Goal: Information Seeking & Learning: Learn about a topic

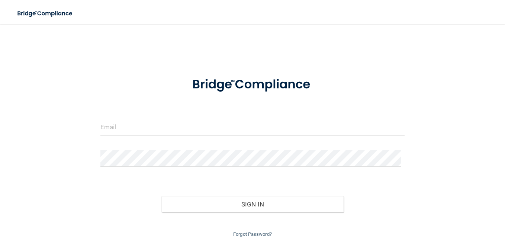
click at [149, 147] on form "Invalid email/password. You don't have permission to access that page. Sign In …" at bounding box center [252, 153] width 304 height 171
click at [151, 141] on form "Invalid email/password. You don't have permission to access that page. Sign In …" at bounding box center [252, 153] width 304 height 171
click at [154, 129] on input "email" at bounding box center [252, 127] width 304 height 17
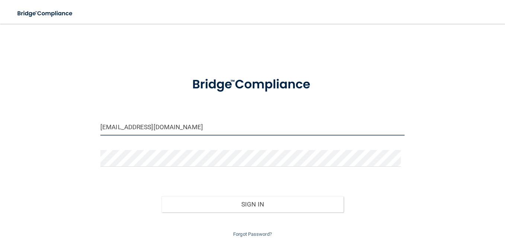
type input "[EMAIL_ADDRESS][DOMAIN_NAME]"
click at [157, 147] on form "[EMAIL_ADDRESS][DOMAIN_NAME] Invalid email/password. You don't have permission …" at bounding box center [252, 153] width 304 height 171
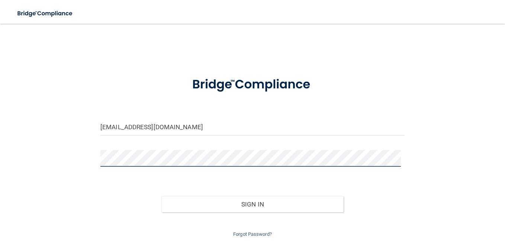
scroll to position [27, 0]
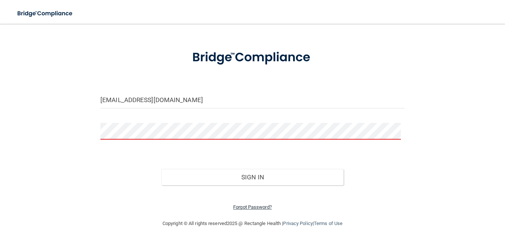
click at [243, 205] on link "Forgot Password?" at bounding box center [252, 208] width 39 height 6
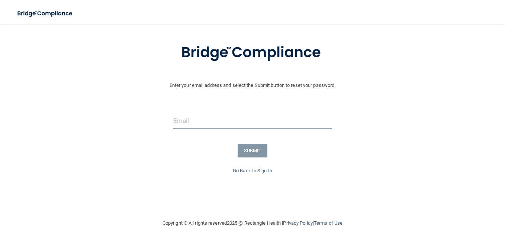
click at [229, 119] on input "email" at bounding box center [252, 121] width 158 height 17
type input "[EMAIL_ADDRESS][DOMAIN_NAME]"
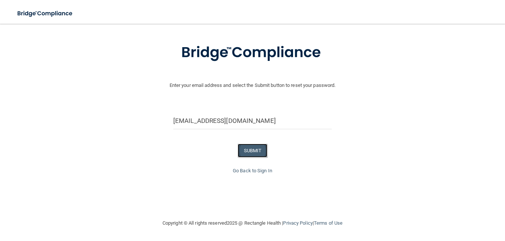
click at [250, 150] on button "SUBMIT" at bounding box center [253, 151] width 30 height 14
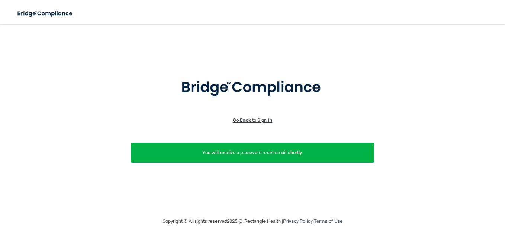
click at [243, 118] on link "Go Back to Sign In" at bounding box center [252, 121] width 39 height 6
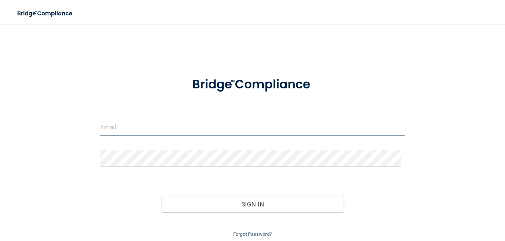
click at [243, 128] on input "email" at bounding box center [252, 127] width 304 height 17
type input "[EMAIL_ADDRESS][DOMAIN_NAME]"
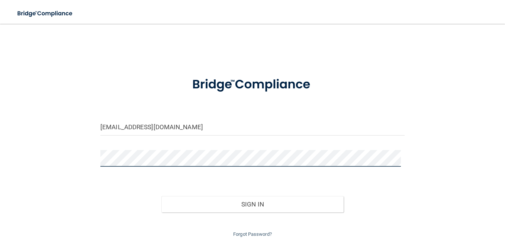
click at [161, 196] on button "Sign In" at bounding box center [252, 204] width 183 height 16
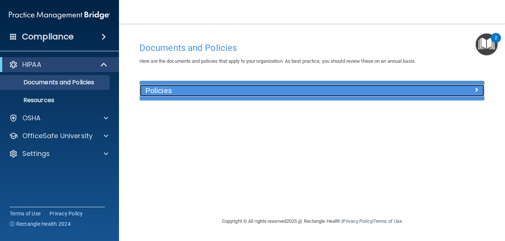
click at [199, 90] on h5 "Policies" at bounding box center [268, 91] width 247 height 8
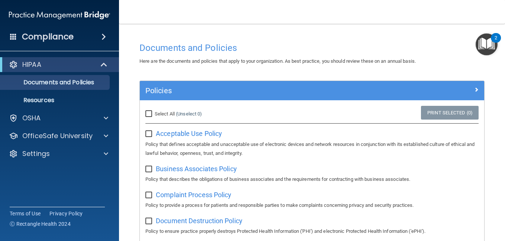
click at [151, 114] on input "Select All (Unselect 0) Unselect All" at bounding box center [149, 114] width 9 height 6
checkbox input "true"
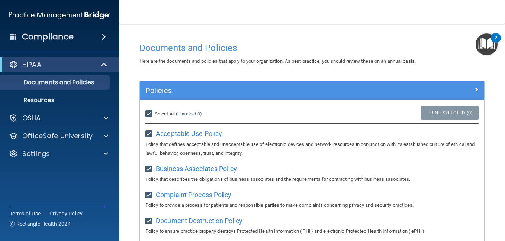
checkbox input "true"
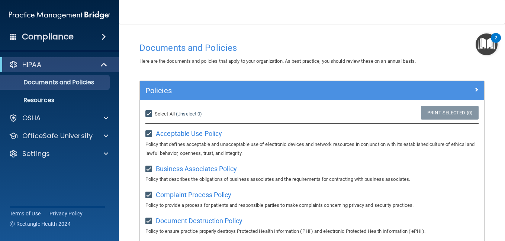
checkbox input "true"
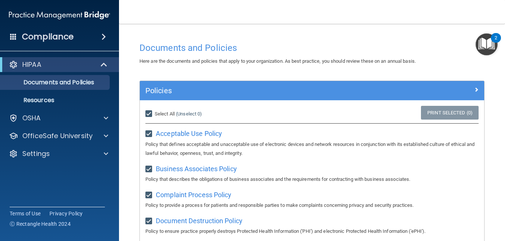
checkbox input "true"
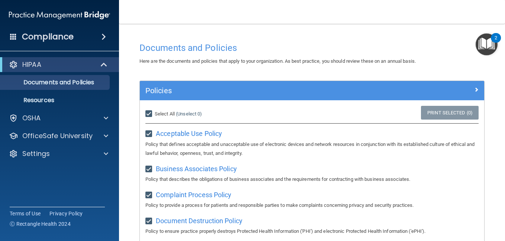
checkbox input "true"
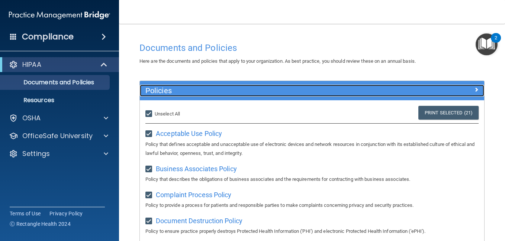
click at [474, 92] on span at bounding box center [476, 89] width 4 height 9
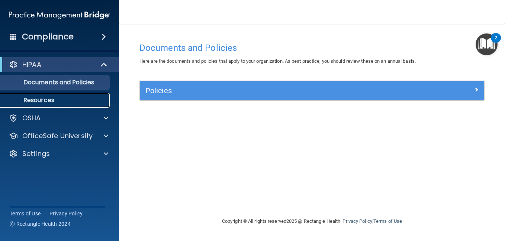
click at [37, 102] on p "Resources" at bounding box center [56, 100] width 102 height 7
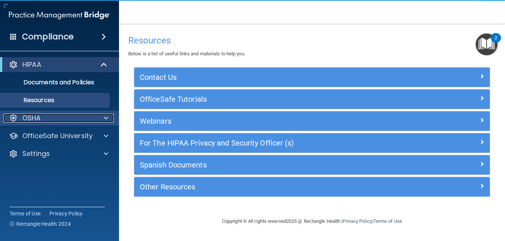
click at [34, 119] on p "OSHA" at bounding box center [31, 118] width 19 height 9
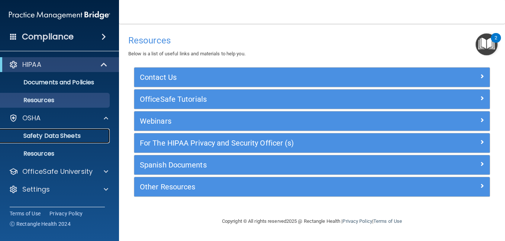
click at [59, 137] on p "Safety Data Sheets" at bounding box center [56, 135] width 102 height 7
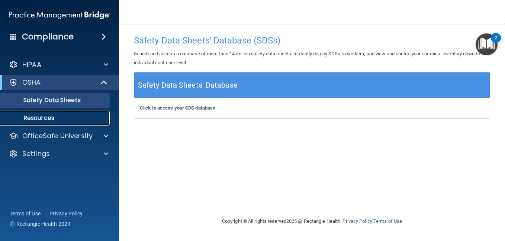
click at [48, 121] on p "Resources" at bounding box center [56, 118] width 102 height 7
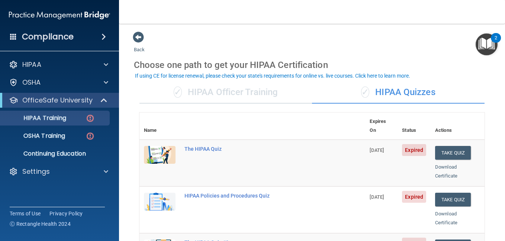
click at [253, 93] on div "✓ HIPAA Officer Training" at bounding box center [226, 92] width 173 height 22
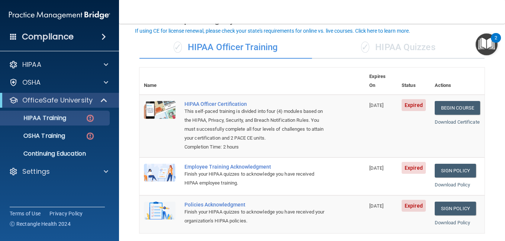
scroll to position [82, 0]
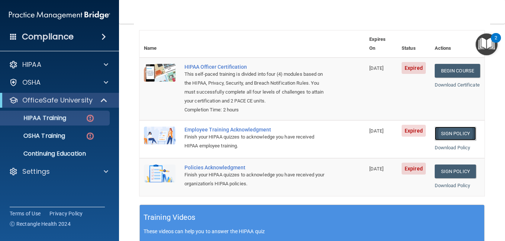
click at [442, 128] on link "Sign Policy" at bounding box center [455, 134] width 41 height 14
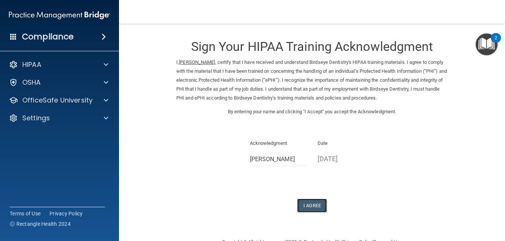
click at [318, 206] on button "I Agree" at bounding box center [312, 206] width 30 height 14
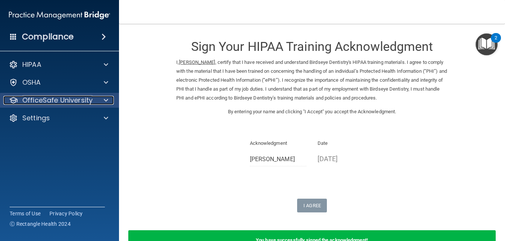
click at [97, 99] on div at bounding box center [105, 100] width 19 height 9
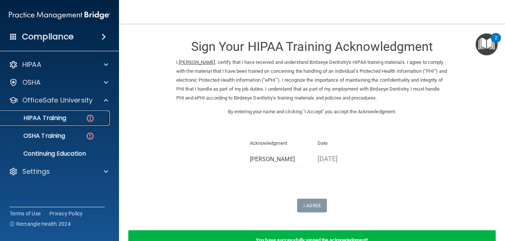
click at [48, 123] on link "HIPAA Training" at bounding box center [51, 118] width 117 height 15
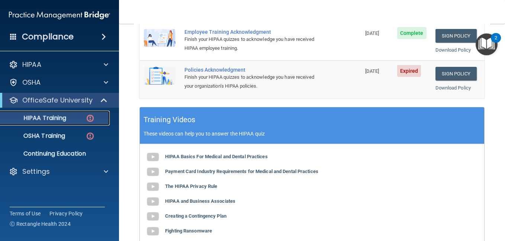
scroll to position [346, 0]
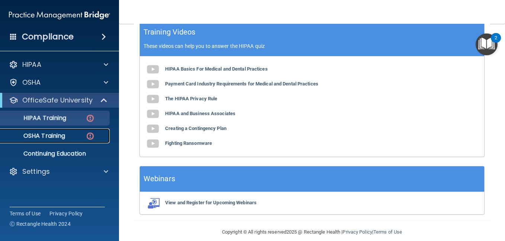
click at [57, 134] on p "OSHA Training" at bounding box center [35, 135] width 60 height 7
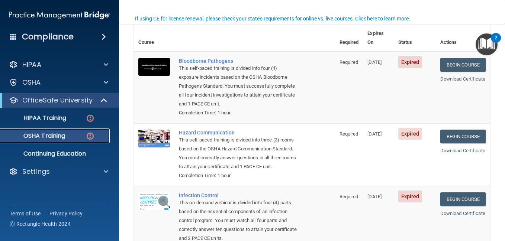
scroll to position [116, 0]
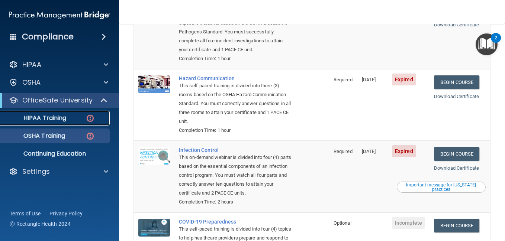
click at [60, 123] on link "HIPAA Training" at bounding box center [51, 118] width 117 height 15
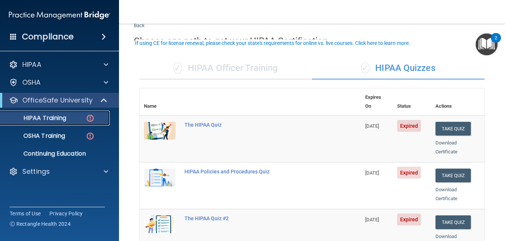
scroll to position [37, 0]
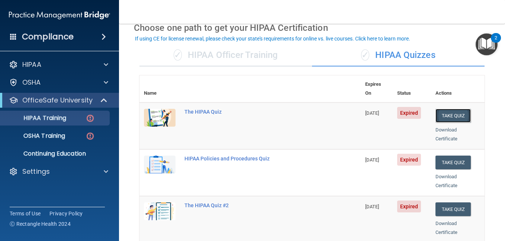
click at [436, 109] on button "Take Quiz" at bounding box center [454, 116] width 36 height 14
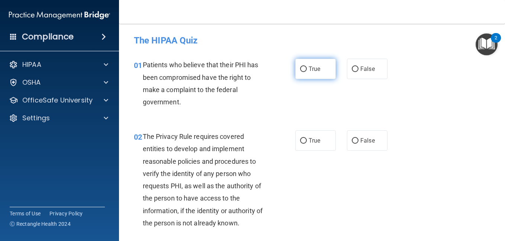
click at [302, 70] on input "True" at bounding box center [303, 70] width 7 height 6
radio input "true"
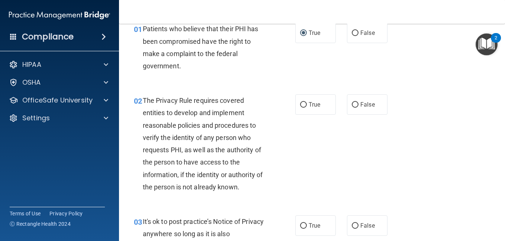
scroll to position [37, 0]
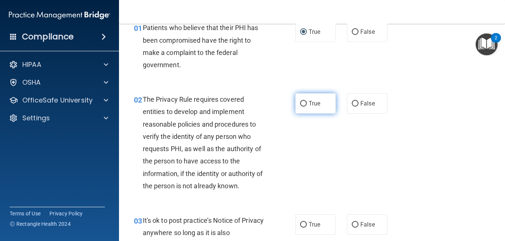
click at [300, 106] on input "True" at bounding box center [303, 104] width 7 height 6
radio input "true"
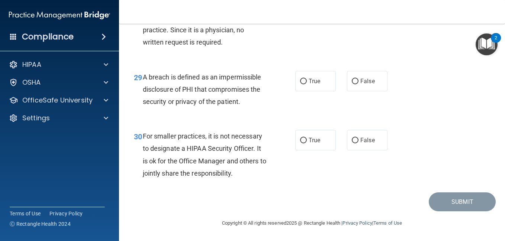
scroll to position [2046, 0]
click at [305, 141] on label "True" at bounding box center [315, 140] width 41 height 20
click at [305, 141] on input "True" at bounding box center [303, 141] width 7 height 6
radio input "true"
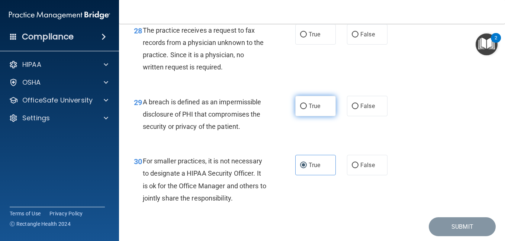
click at [300, 109] on input "True" at bounding box center [303, 107] width 7 height 6
radio input "true"
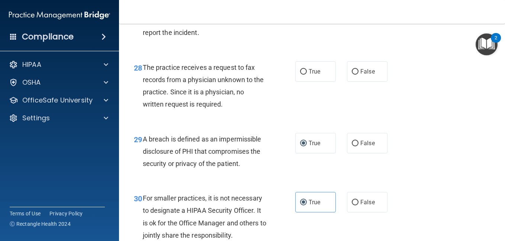
scroll to position [1935, 0]
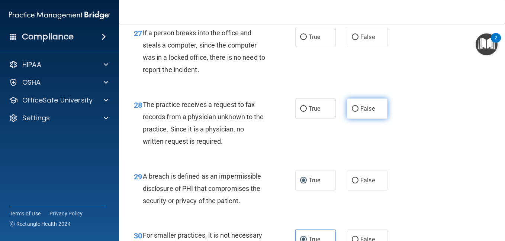
click at [365, 119] on label "False" at bounding box center [367, 109] width 41 height 20
click at [359, 112] on input "False" at bounding box center [355, 109] width 7 height 6
radio input "true"
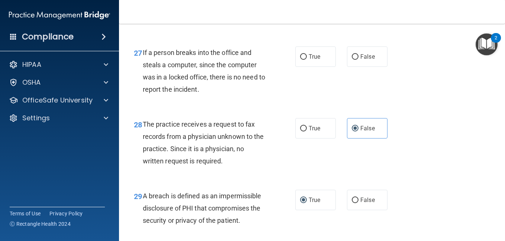
scroll to position [1898, 0]
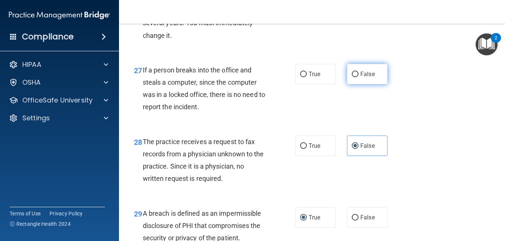
click at [356, 84] on label "False" at bounding box center [367, 74] width 41 height 20
click at [356, 77] on input "False" at bounding box center [355, 75] width 7 height 6
radio input "true"
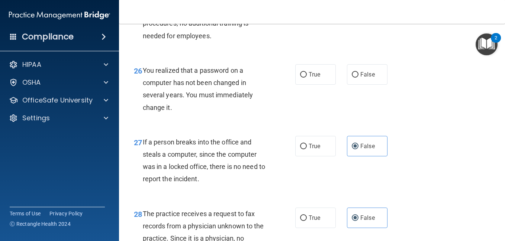
scroll to position [1823, 0]
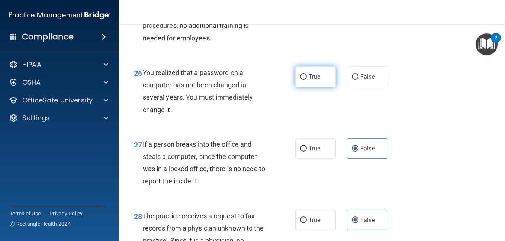
click at [304, 80] on input "True" at bounding box center [303, 77] width 7 height 6
radio input "true"
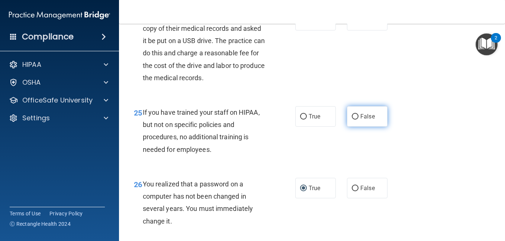
click at [347, 127] on label "False" at bounding box center [367, 116] width 41 height 20
click at [352, 120] on input "False" at bounding box center [355, 117] width 7 height 6
radio input "true"
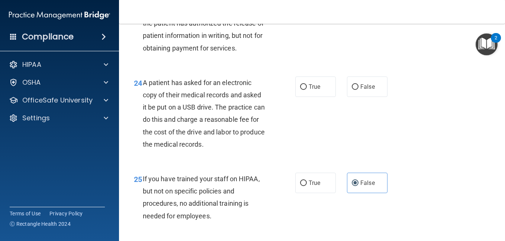
scroll to position [1637, 0]
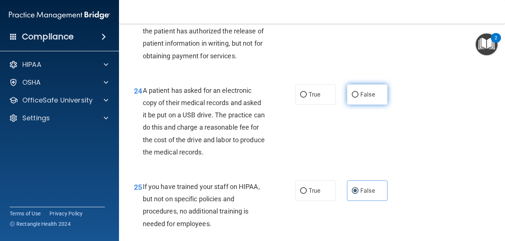
click at [352, 98] on input "False" at bounding box center [355, 95] width 7 height 6
radio input "true"
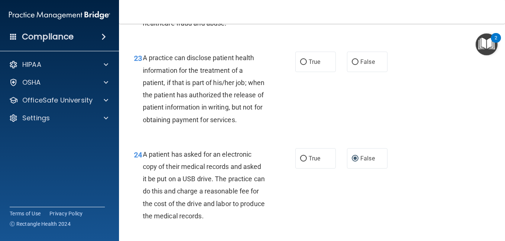
scroll to position [1526, 0]
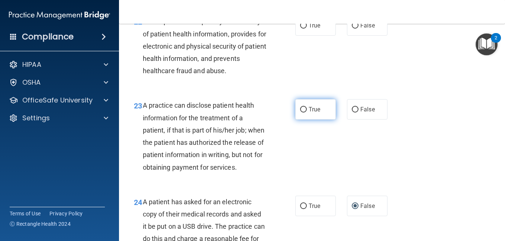
click at [309, 106] on span "True" at bounding box center [315, 109] width 12 height 7
click at [307, 107] on input "True" at bounding box center [303, 110] width 7 height 6
radio input "true"
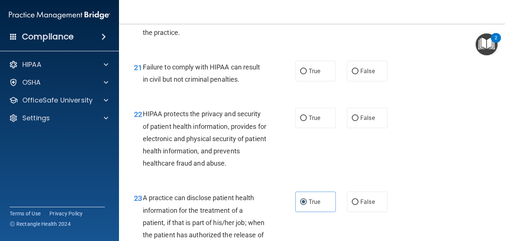
scroll to position [1414, 0]
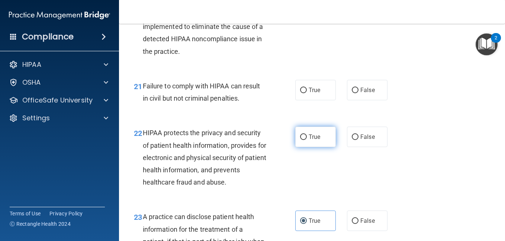
click at [296, 138] on label "True" at bounding box center [315, 137] width 41 height 20
click at [300, 138] on input "True" at bounding box center [303, 138] width 7 height 6
radio input "true"
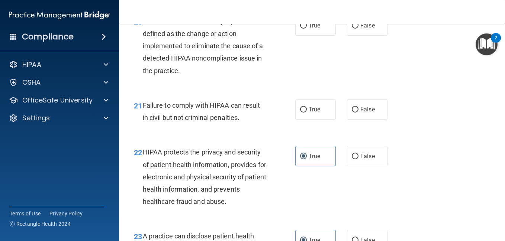
scroll to position [1377, 0]
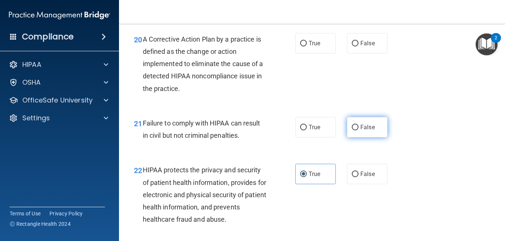
click at [375, 128] on label "False" at bounding box center [367, 127] width 41 height 20
click at [359, 128] on input "False" at bounding box center [355, 128] width 7 height 6
radio input "true"
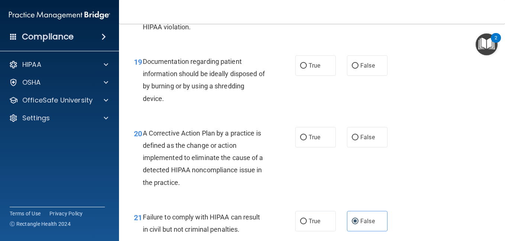
scroll to position [1265, 0]
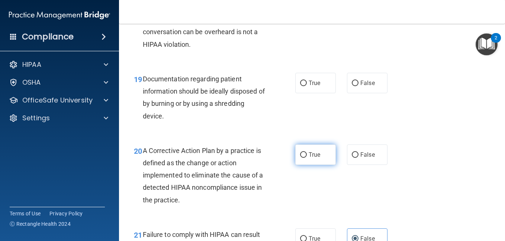
click at [324, 158] on label "True" at bounding box center [315, 155] width 41 height 20
click at [307, 158] on input "True" at bounding box center [303, 156] width 7 height 6
radio input "true"
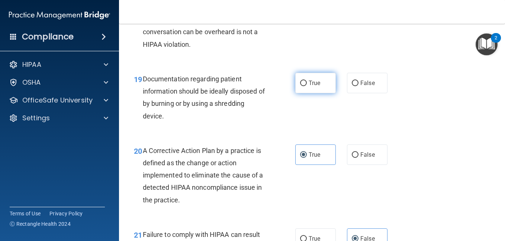
click at [312, 87] on label "True" at bounding box center [315, 83] width 41 height 20
click at [307, 86] on input "True" at bounding box center [303, 84] width 7 height 6
radio input "true"
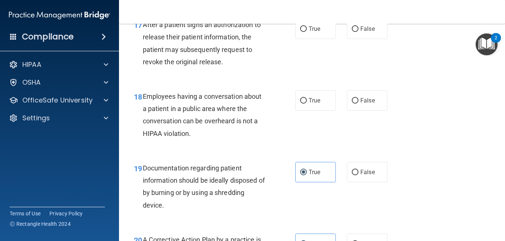
scroll to position [1154, 0]
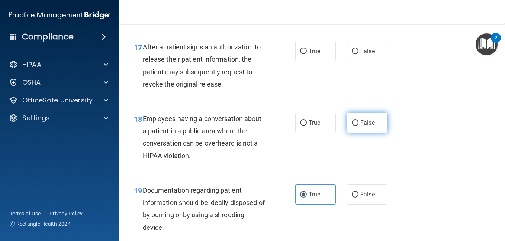
click at [363, 125] on span "False" at bounding box center [367, 122] width 15 height 7
click at [359, 125] on input "False" at bounding box center [355, 124] width 7 height 6
radio input "true"
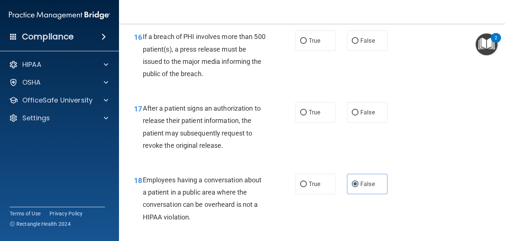
scroll to position [1079, 0]
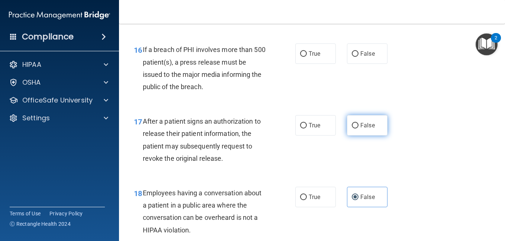
click at [354, 128] on input "False" at bounding box center [355, 126] width 7 height 6
radio input "true"
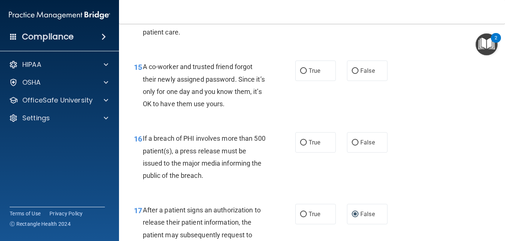
scroll to position [968, 0]
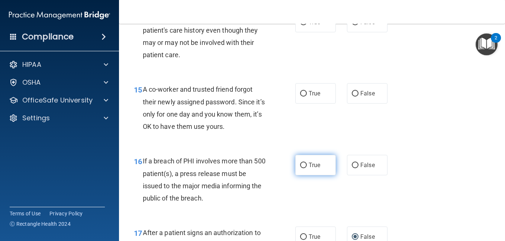
click at [322, 170] on label "True" at bounding box center [315, 165] width 41 height 20
click at [307, 169] on input "True" at bounding box center [303, 166] width 7 height 6
radio input "true"
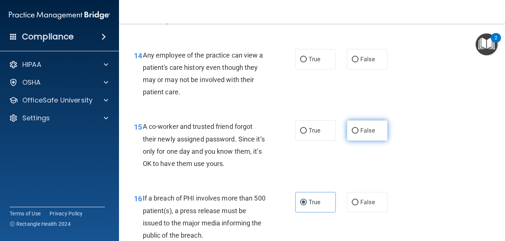
click at [360, 134] on label "False" at bounding box center [367, 131] width 41 height 20
click at [359, 134] on input "False" at bounding box center [355, 131] width 7 height 6
radio input "true"
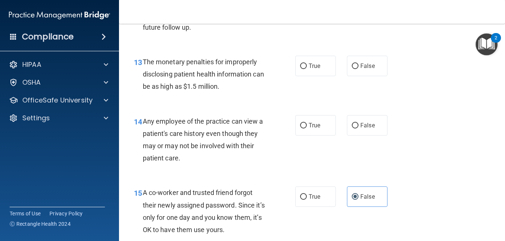
scroll to position [856, 0]
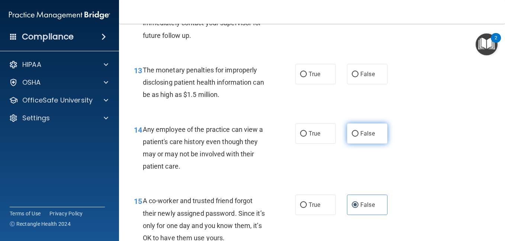
click at [348, 134] on label "False" at bounding box center [367, 134] width 41 height 20
click at [352, 134] on input "False" at bounding box center [355, 134] width 7 height 6
radio input "true"
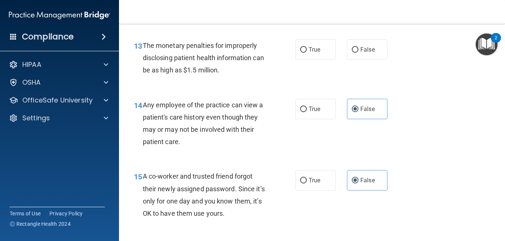
scroll to position [819, 0]
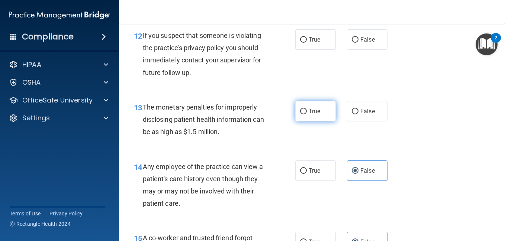
click at [305, 117] on label "True" at bounding box center [315, 111] width 41 height 20
click at [305, 115] on input "True" at bounding box center [303, 112] width 7 height 6
radio input "true"
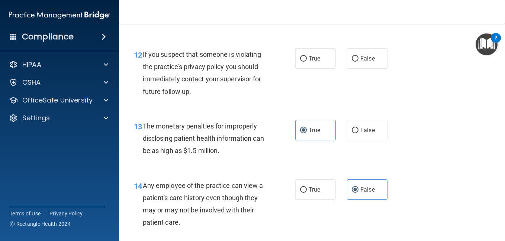
scroll to position [782, 0]
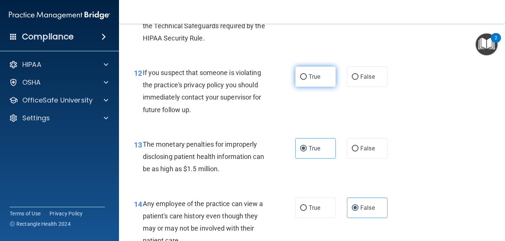
click at [310, 81] on label "True" at bounding box center [315, 77] width 41 height 20
click at [307, 80] on input "True" at bounding box center [303, 77] width 7 height 6
radio input "true"
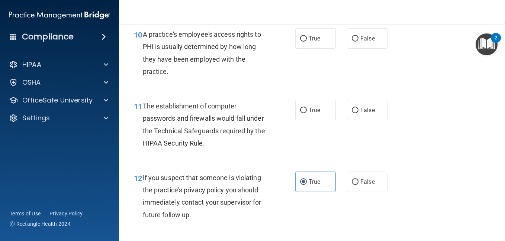
scroll to position [670, 0]
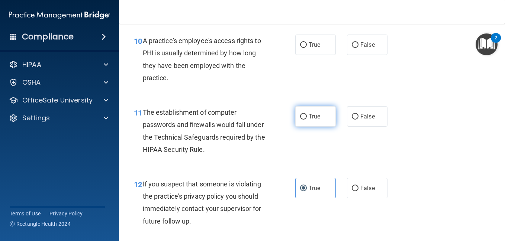
click at [297, 119] on label "True" at bounding box center [315, 116] width 41 height 20
click at [300, 119] on input "True" at bounding box center [303, 117] width 7 height 6
radio input "true"
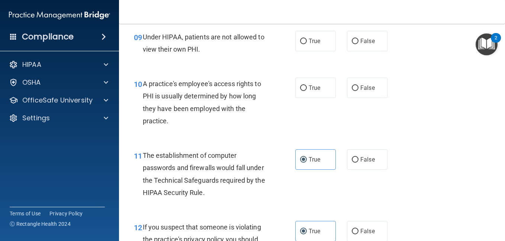
scroll to position [596, 0]
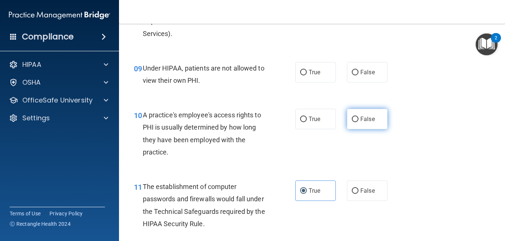
click at [375, 122] on label "False" at bounding box center [367, 119] width 41 height 20
click at [359, 122] on input "False" at bounding box center [355, 120] width 7 height 6
radio input "true"
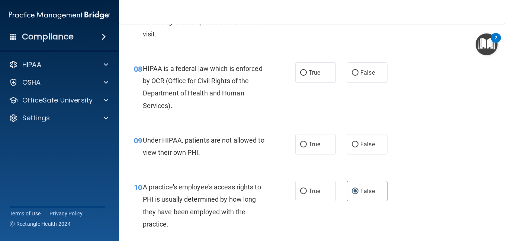
scroll to position [521, 0]
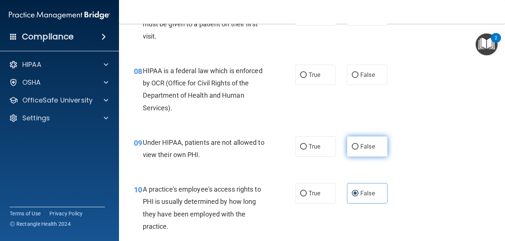
click at [363, 151] on label "False" at bounding box center [367, 147] width 41 height 20
click at [359, 150] on input "False" at bounding box center [355, 147] width 7 height 6
radio input "true"
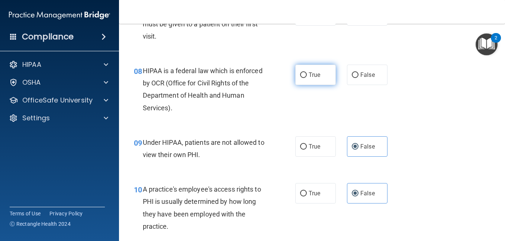
click at [301, 79] on label "True" at bounding box center [315, 75] width 41 height 20
click at [301, 78] on input "True" at bounding box center [303, 76] width 7 height 6
radio input "true"
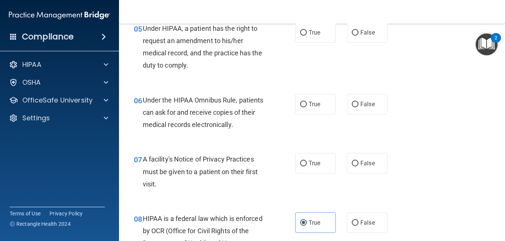
scroll to position [372, 0]
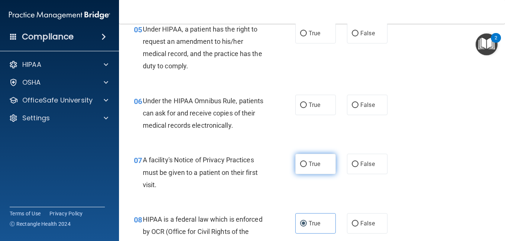
click at [318, 166] on label "True" at bounding box center [315, 164] width 41 height 20
click at [307, 166] on input "True" at bounding box center [303, 165] width 7 height 6
radio input "true"
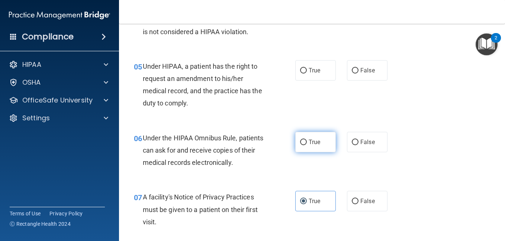
click at [310, 144] on span "True" at bounding box center [315, 142] width 12 height 7
click at [307, 144] on input "True" at bounding box center [303, 143] width 7 height 6
radio input "true"
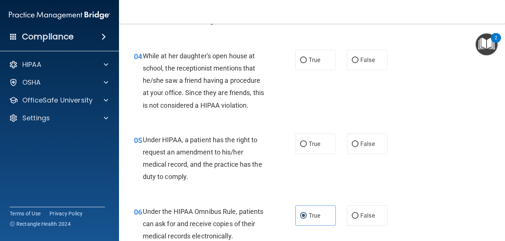
scroll to position [261, 0]
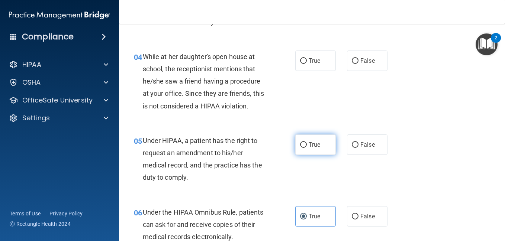
click at [306, 150] on label "True" at bounding box center [315, 145] width 41 height 20
click at [306, 148] on input "True" at bounding box center [303, 145] width 7 height 6
radio input "true"
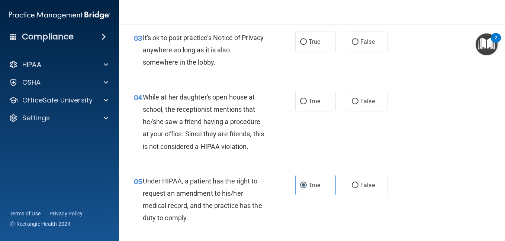
scroll to position [149, 0]
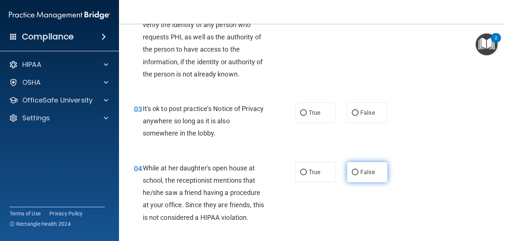
click at [363, 166] on label "False" at bounding box center [367, 172] width 41 height 20
click at [359, 170] on input "False" at bounding box center [355, 173] width 7 height 6
radio input "true"
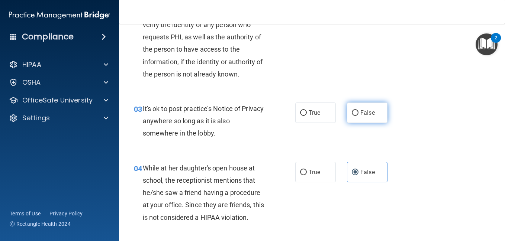
click at [362, 116] on label "False" at bounding box center [367, 113] width 41 height 20
click at [359, 116] on input "False" at bounding box center [355, 113] width 7 height 6
radio input "true"
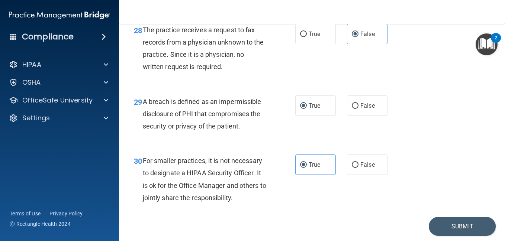
scroll to position [2009, 0]
click at [448, 234] on button "Submit" at bounding box center [462, 227] width 67 height 19
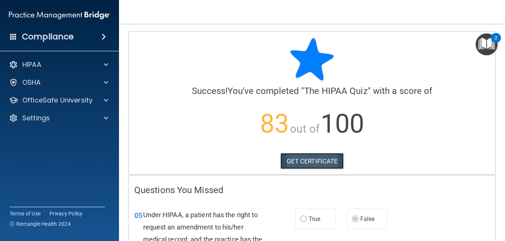
click at [319, 164] on link "GET CERTIFICATE" at bounding box center [312, 161] width 64 height 16
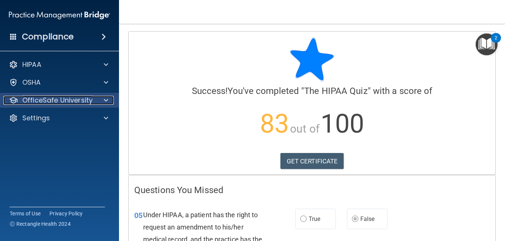
click at [42, 100] on p "OfficeSafe University" at bounding box center [57, 100] width 70 height 9
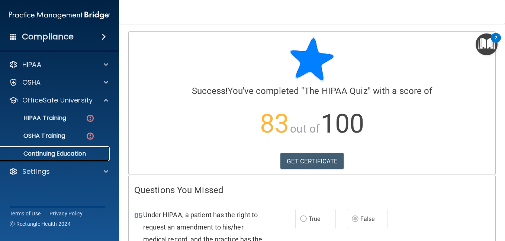
click at [47, 151] on p "Continuing Education" at bounding box center [56, 153] width 102 height 7
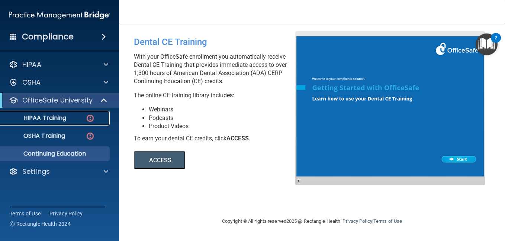
click at [60, 120] on p "HIPAA Training" at bounding box center [35, 118] width 61 height 7
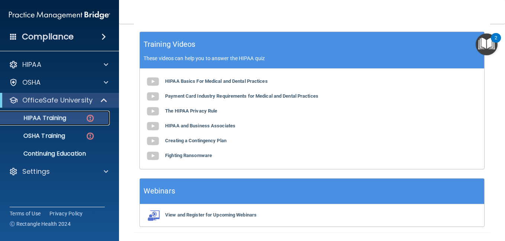
scroll to position [335, 0]
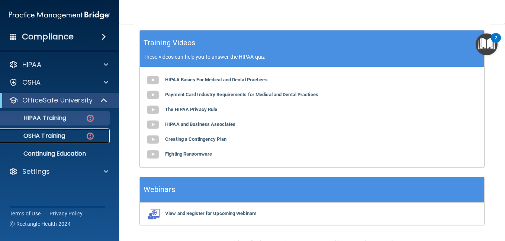
click at [58, 135] on p "OSHA Training" at bounding box center [35, 135] width 60 height 7
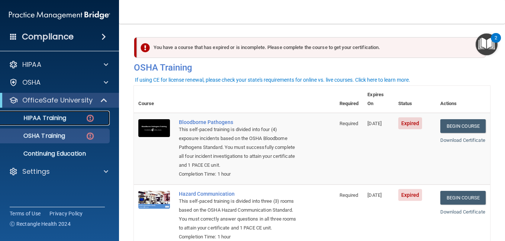
click at [65, 118] on p "HIPAA Training" at bounding box center [35, 118] width 61 height 7
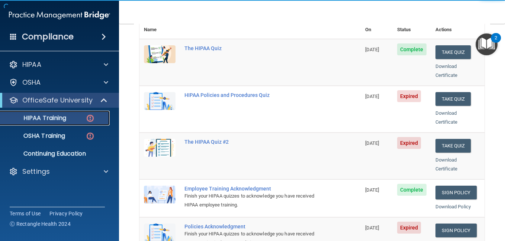
scroll to position [112, 0]
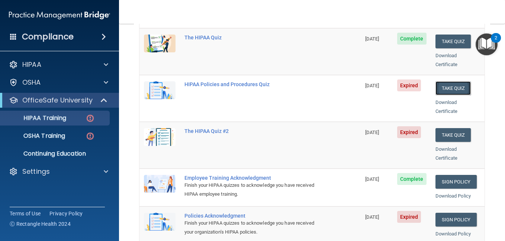
click at [459, 81] on button "Take Quiz" at bounding box center [454, 88] width 36 height 14
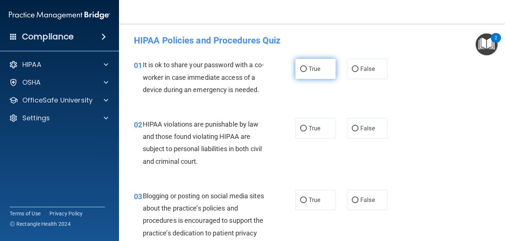
click at [312, 63] on label "True" at bounding box center [315, 69] width 41 height 20
click at [307, 67] on input "True" at bounding box center [303, 70] width 7 height 6
radio input "true"
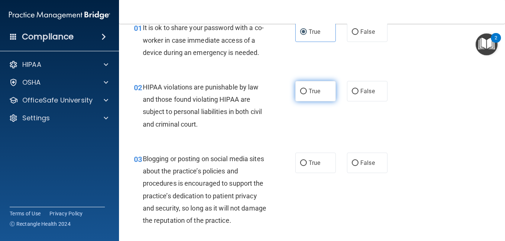
click at [296, 102] on label "True" at bounding box center [315, 91] width 41 height 20
click at [300, 94] on input "True" at bounding box center [303, 92] width 7 height 6
radio input "true"
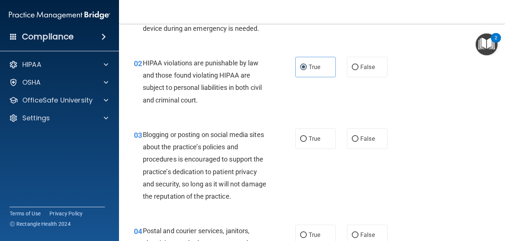
scroll to position [74, 0]
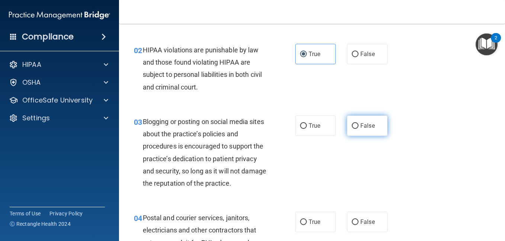
click at [352, 129] on input "False" at bounding box center [355, 127] width 7 height 6
radio input "true"
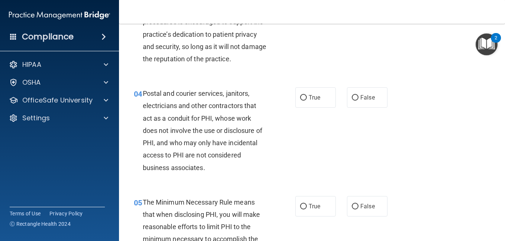
scroll to position [223, 0]
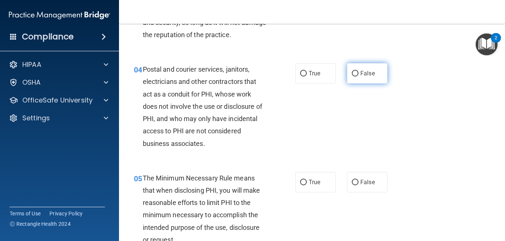
click at [355, 84] on label "False" at bounding box center [367, 73] width 41 height 20
click at [355, 77] on input "False" at bounding box center [355, 74] width 7 height 6
radio input "true"
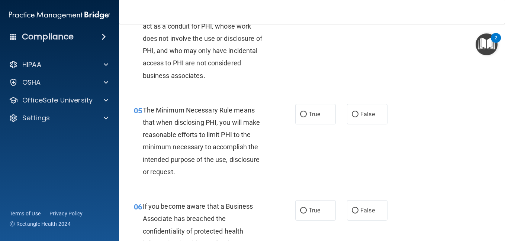
scroll to position [298, 0]
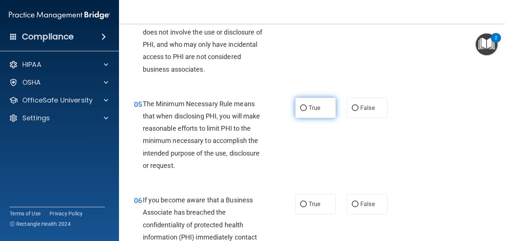
click at [301, 111] on input "True" at bounding box center [303, 109] width 7 height 6
radio input "true"
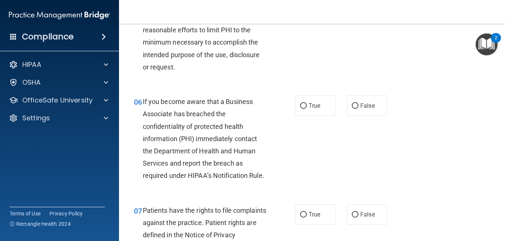
scroll to position [409, 0]
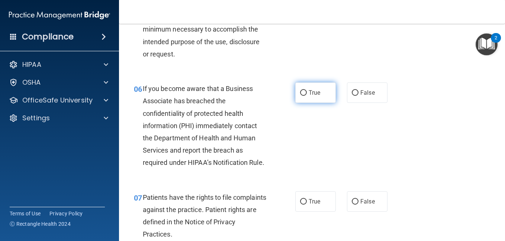
click at [309, 96] on span "True" at bounding box center [315, 92] width 12 height 7
click at [307, 96] on input "True" at bounding box center [303, 93] width 7 height 6
radio input "true"
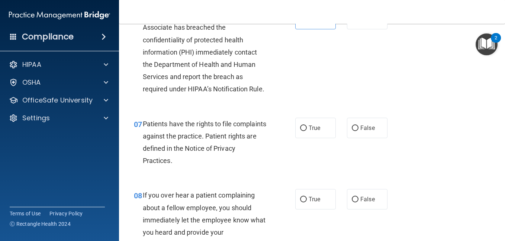
scroll to position [484, 0]
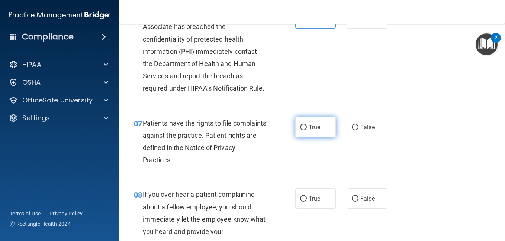
click at [307, 138] on label "True" at bounding box center [315, 127] width 41 height 20
click at [307, 131] on input "True" at bounding box center [303, 128] width 7 height 6
radio input "true"
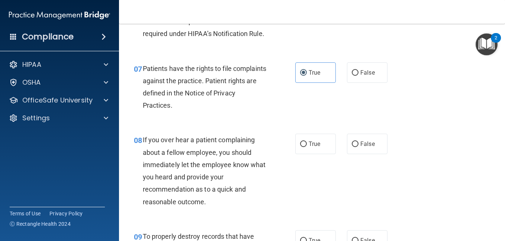
scroll to position [595, 0]
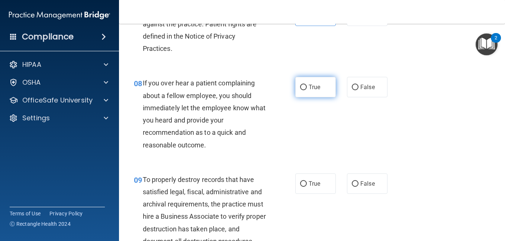
click at [310, 97] on label "True" at bounding box center [315, 87] width 41 height 20
click at [307, 90] on input "True" at bounding box center [303, 88] width 7 height 6
radio input "true"
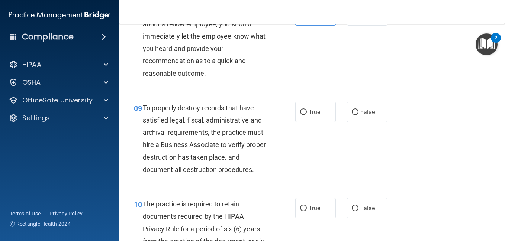
scroll to position [670, 0]
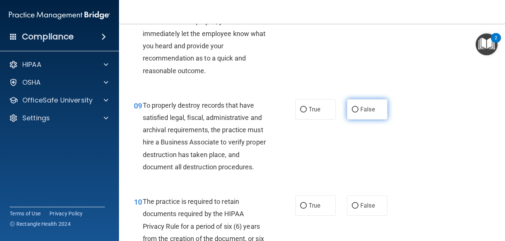
click at [369, 113] on span "False" at bounding box center [367, 109] width 15 height 7
click at [359, 113] on input "False" at bounding box center [355, 110] width 7 height 6
radio input "true"
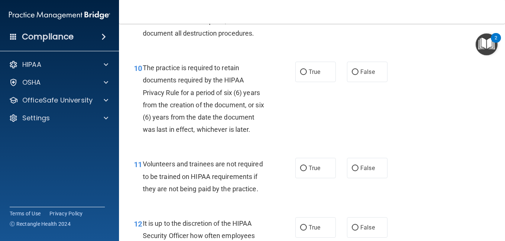
scroll to position [818, 0]
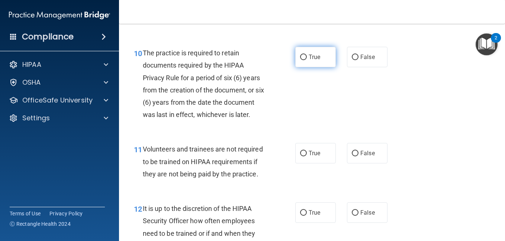
click at [309, 61] on span "True" at bounding box center [315, 57] width 12 height 7
click at [307, 60] on input "True" at bounding box center [303, 58] width 7 height 6
radio input "true"
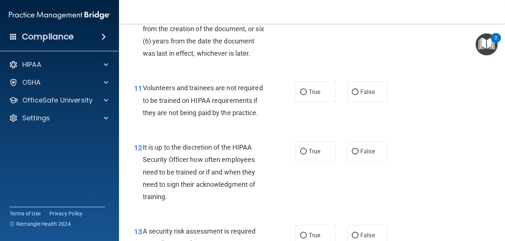
scroll to position [893, 0]
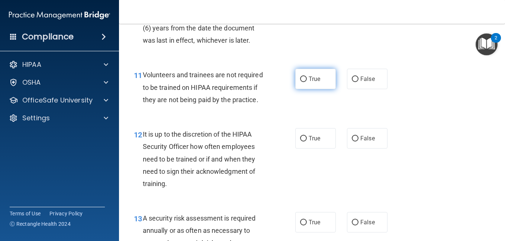
click at [305, 89] on label "True" at bounding box center [315, 79] width 41 height 20
click at [305, 82] on input "True" at bounding box center [303, 80] width 7 height 6
radio input "true"
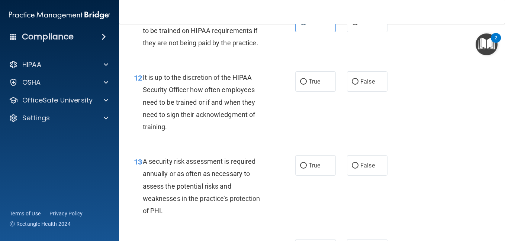
scroll to position [967, 0]
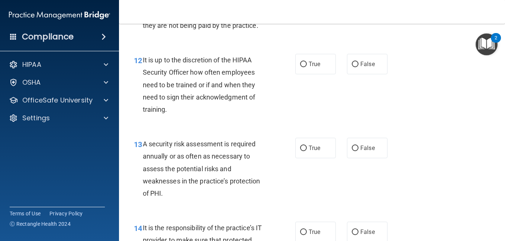
click at [363, 8] on span "False" at bounding box center [367, 4] width 15 height 7
click at [359, 8] on input "False" at bounding box center [355, 5] width 7 height 6
radio input "true"
radio input "false"
click at [313, 68] on span "True" at bounding box center [315, 64] width 12 height 7
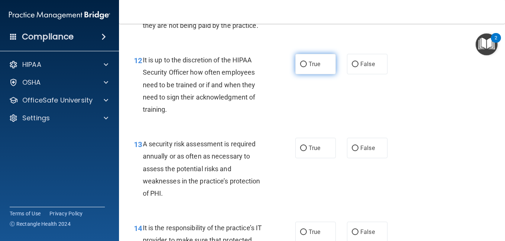
click at [307, 67] on input "True" at bounding box center [303, 65] width 7 height 6
radio input "true"
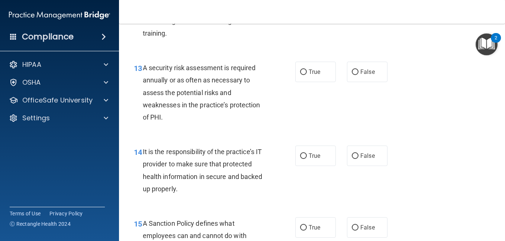
scroll to position [1079, 0]
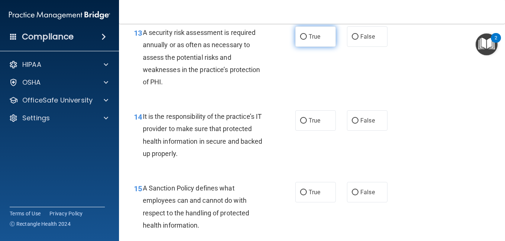
click at [313, 47] on label "True" at bounding box center [315, 36] width 41 height 20
click at [307, 40] on input "True" at bounding box center [303, 37] width 7 height 6
radio input "true"
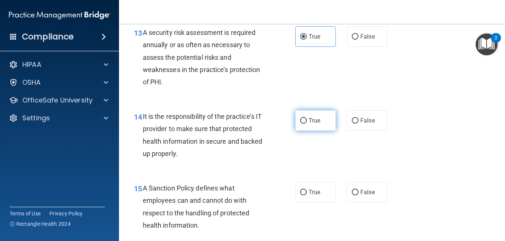
click at [317, 131] on label "True" at bounding box center [315, 120] width 41 height 20
click at [307, 124] on input "True" at bounding box center [303, 121] width 7 height 6
radio input "true"
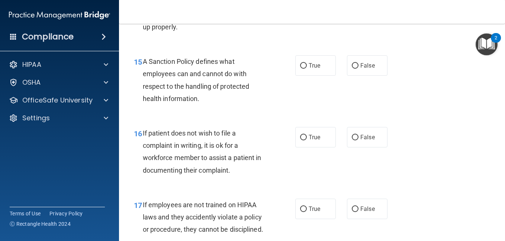
scroll to position [1228, 0]
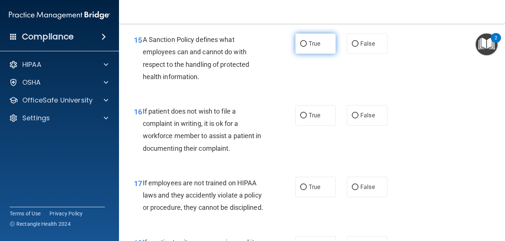
click at [322, 54] on label "True" at bounding box center [315, 43] width 41 height 20
click at [307, 47] on input "True" at bounding box center [303, 44] width 7 height 6
radio input "true"
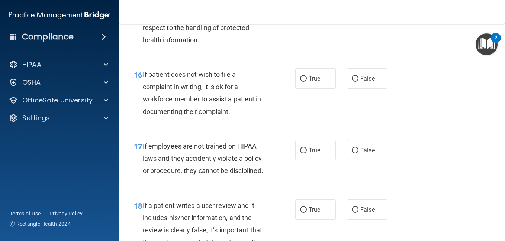
scroll to position [1265, 0]
click at [359, 89] on label "False" at bounding box center [367, 78] width 41 height 20
click at [359, 81] on input "False" at bounding box center [355, 79] width 7 height 6
radio input "true"
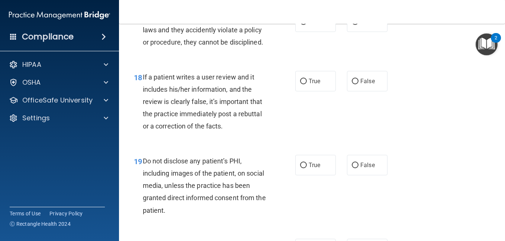
scroll to position [1376, 0]
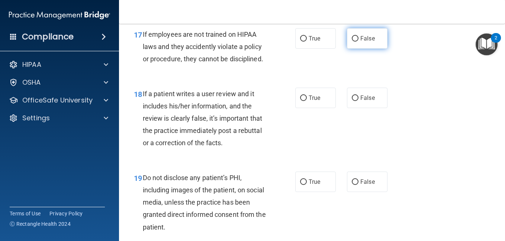
click at [364, 49] on label "False" at bounding box center [367, 38] width 41 height 20
click at [359, 42] on input "False" at bounding box center [355, 39] width 7 height 6
radio input "true"
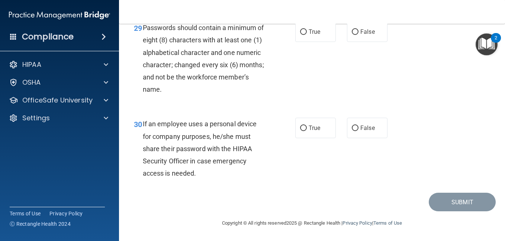
scroll to position [2293, 0]
click at [309, 137] on label "True" at bounding box center [315, 128] width 41 height 20
click at [307, 131] on input "True" at bounding box center [303, 129] width 7 height 6
radio input "true"
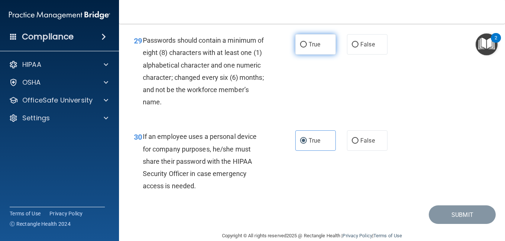
click at [310, 55] on label "True" at bounding box center [315, 44] width 41 height 20
click at [307, 48] on input "True" at bounding box center [303, 45] width 7 height 6
radio input "true"
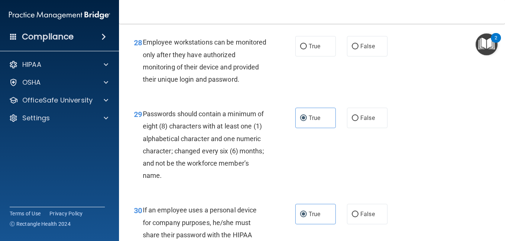
scroll to position [2145, 0]
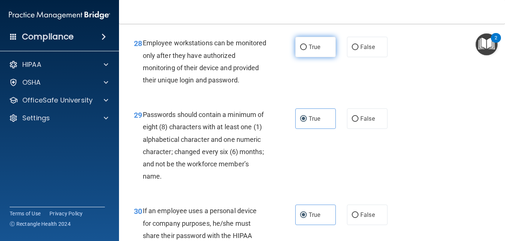
click at [315, 57] on label "True" at bounding box center [315, 47] width 41 height 20
click at [307, 50] on input "True" at bounding box center [303, 48] width 7 height 6
radio input "true"
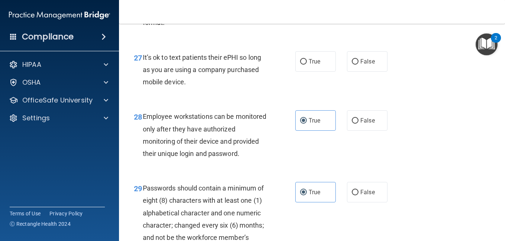
scroll to position [2070, 0]
click at [353, 73] on label "False" at bounding box center [367, 62] width 41 height 20
click at [353, 65] on input "False" at bounding box center [355, 63] width 7 height 6
radio input "true"
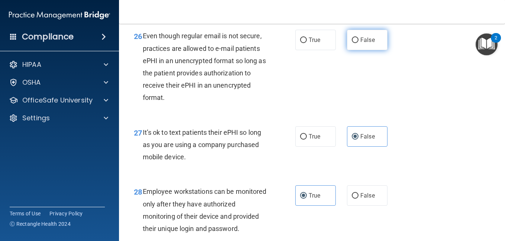
click at [360, 44] on span "False" at bounding box center [367, 39] width 15 height 7
click at [358, 43] on input "False" at bounding box center [355, 41] width 7 height 6
radio input "true"
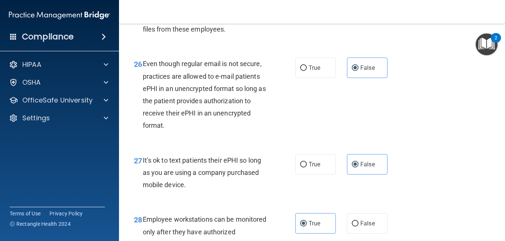
scroll to position [1884, 0]
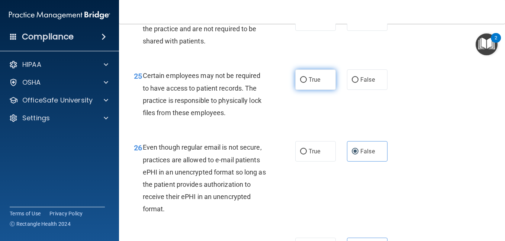
click at [309, 83] on span "True" at bounding box center [315, 79] width 12 height 7
click at [307, 83] on input "True" at bounding box center [303, 80] width 7 height 6
radio input "true"
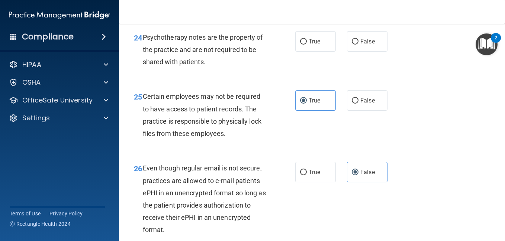
scroll to position [1847, 0]
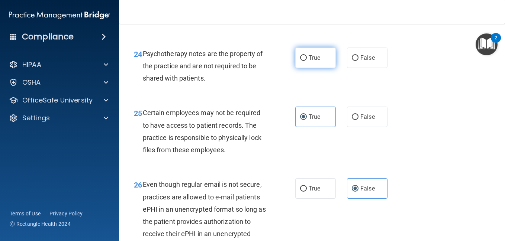
click at [321, 68] on label "True" at bounding box center [315, 58] width 41 height 20
click at [307, 61] on input "True" at bounding box center [303, 58] width 7 height 6
radio input "true"
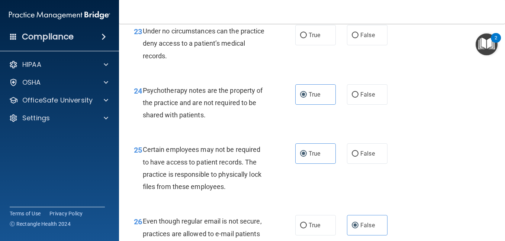
scroll to position [1810, 0]
click at [363, 39] on span "False" at bounding box center [367, 35] width 15 height 7
click at [359, 39] on input "False" at bounding box center [355, 36] width 7 height 6
radio input "true"
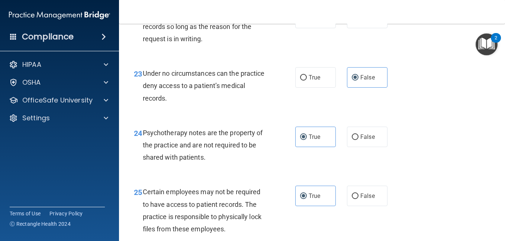
scroll to position [1698, 0]
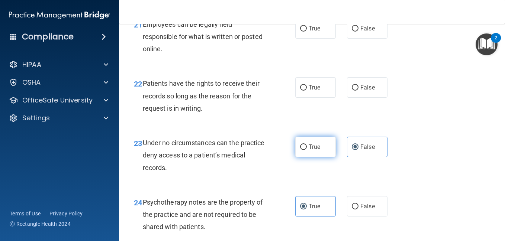
click at [309, 151] on span "True" at bounding box center [315, 147] width 12 height 7
click at [306, 150] on input "True" at bounding box center [303, 148] width 7 height 6
radio input "true"
radio input "false"
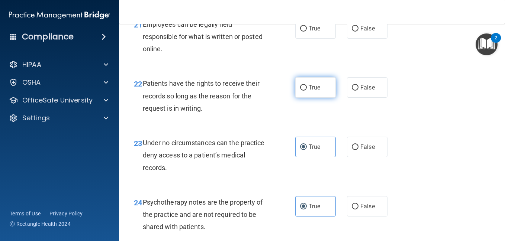
click at [313, 98] on label "True" at bounding box center [315, 87] width 41 height 20
click at [307, 91] on input "True" at bounding box center [303, 88] width 7 height 6
radio input "true"
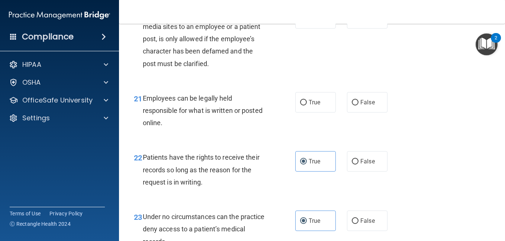
scroll to position [1624, 0]
click at [308, 113] on label "True" at bounding box center [315, 103] width 41 height 20
click at [307, 106] on input "True" at bounding box center [303, 103] width 7 height 6
radio input "true"
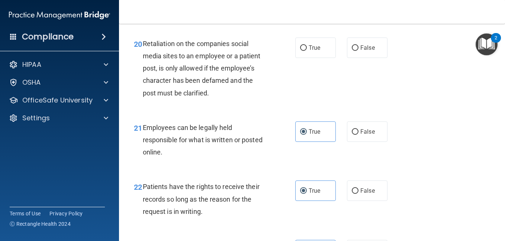
scroll to position [1549, 0]
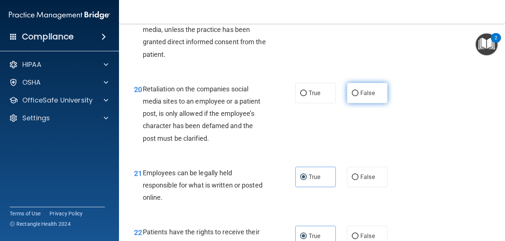
click at [370, 103] on label "False" at bounding box center [367, 93] width 41 height 20
click at [359, 96] on input "False" at bounding box center [355, 94] width 7 height 6
radio input "true"
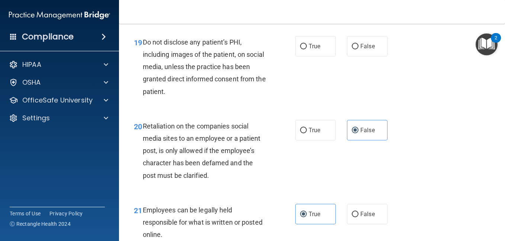
scroll to position [1475, 0]
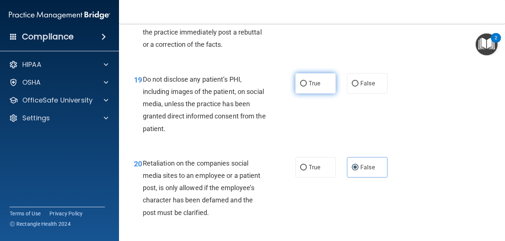
click at [311, 87] on span "True" at bounding box center [315, 83] width 12 height 7
click at [307, 87] on input "True" at bounding box center [303, 84] width 7 height 6
radio input "true"
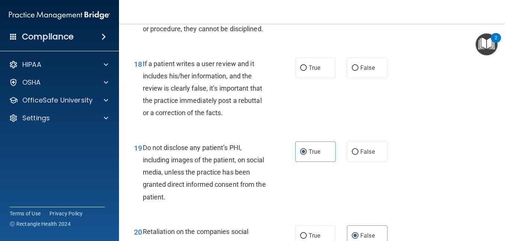
scroll to position [1401, 0]
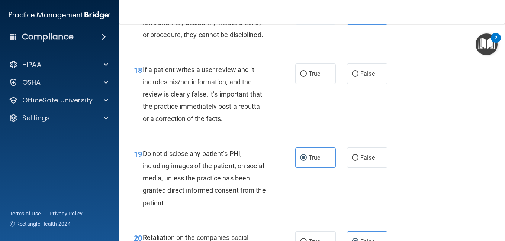
click at [362, 134] on div "18 If a patient writes a user review and it includes his/her information, and t…" at bounding box center [312, 96] width 368 height 84
click at [363, 84] on label "False" at bounding box center [367, 74] width 41 height 20
click at [359, 77] on input "False" at bounding box center [355, 74] width 7 height 6
radio input "true"
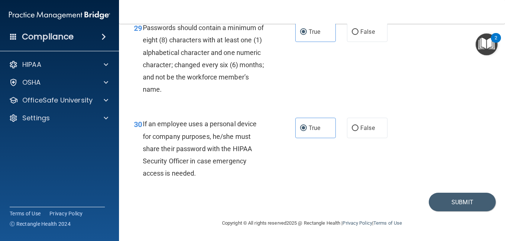
scroll to position [2293, 0]
click at [442, 201] on button "Submit" at bounding box center [462, 202] width 67 height 19
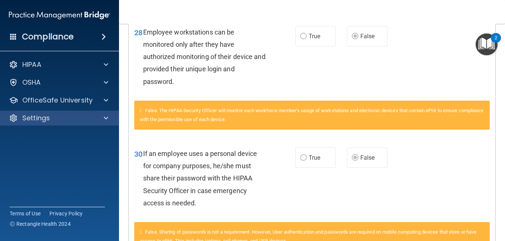
scroll to position [1492, 0]
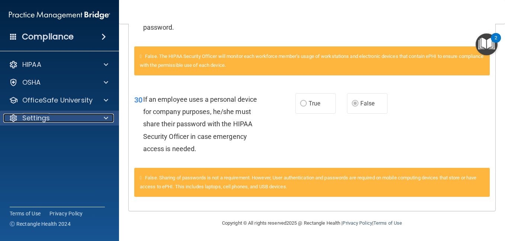
click at [44, 121] on p "Settings" at bounding box center [36, 118] width 28 height 9
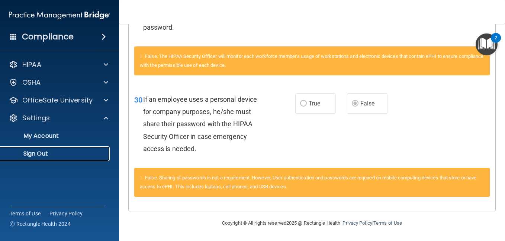
click at [42, 150] on p "Sign Out" at bounding box center [56, 153] width 102 height 7
